Goal: Navigation & Orientation: Find specific page/section

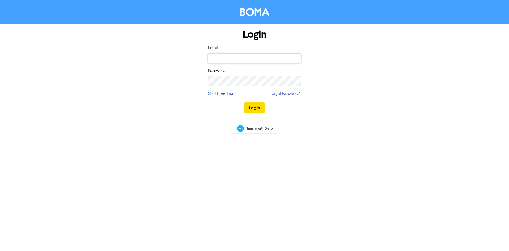
type input "[PERSON_NAME][EMAIL_ADDRESS][PERSON_NAME][DOMAIN_NAME]"
drag, startPoint x: 407, startPoint y: 116, endPoint x: 404, endPoint y: 116, distance: 2.7
click at [406, 116] on form "Login Email [PERSON_NAME][EMAIL_ADDRESS][PERSON_NAME][DOMAIN_NAME] Password Sta…" at bounding box center [254, 71] width 509 height 94
click at [255, 110] on button "Log In" at bounding box center [255, 107] width 20 height 11
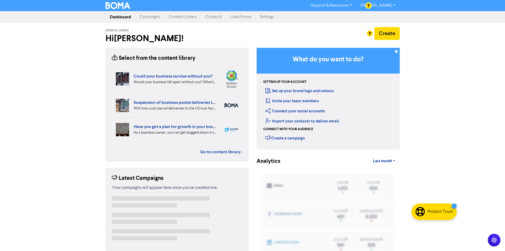
click at [154, 18] on link "Campaigns" at bounding box center [149, 17] width 29 height 11
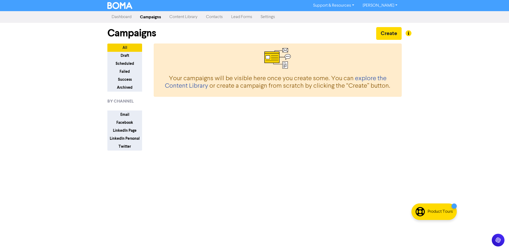
click at [177, 18] on link "Content Library" at bounding box center [183, 17] width 37 height 11
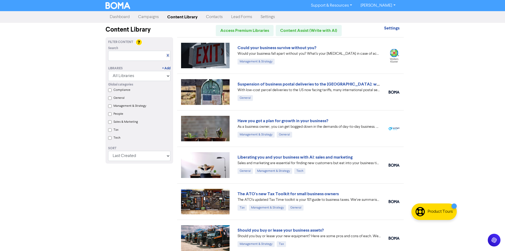
click at [211, 18] on link "Contacts" at bounding box center [214, 17] width 25 height 11
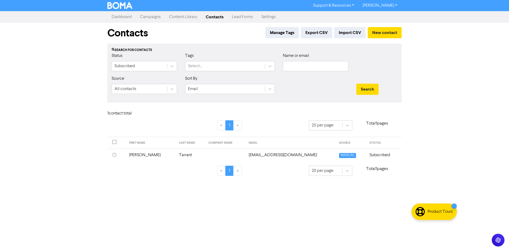
click at [392, 7] on link "[PERSON_NAME]" at bounding box center [380, 5] width 43 height 8
click at [388, 18] on button "Log Out" at bounding box center [380, 16] width 42 height 6
